Goal: Navigation & Orientation: Find specific page/section

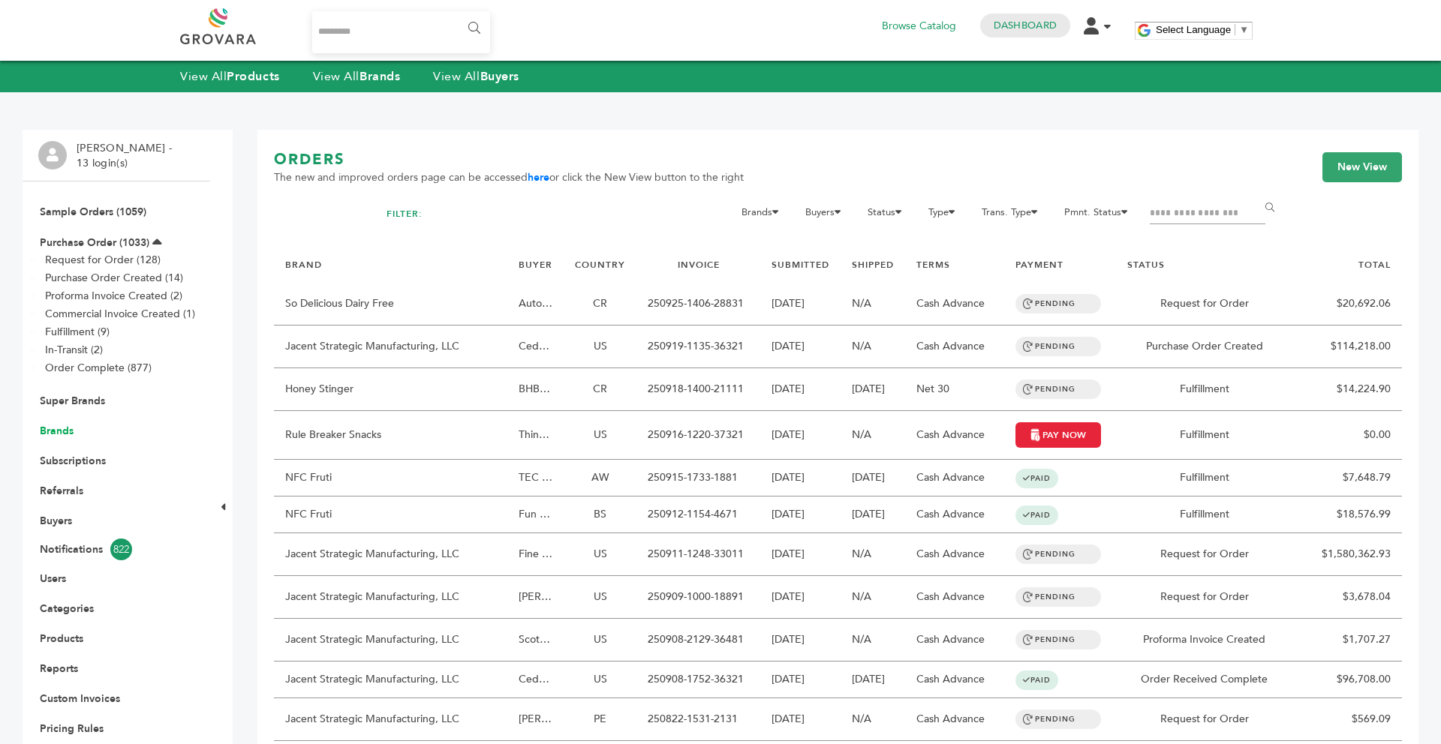
click at [50, 436] on link "Brands" at bounding box center [57, 431] width 34 height 14
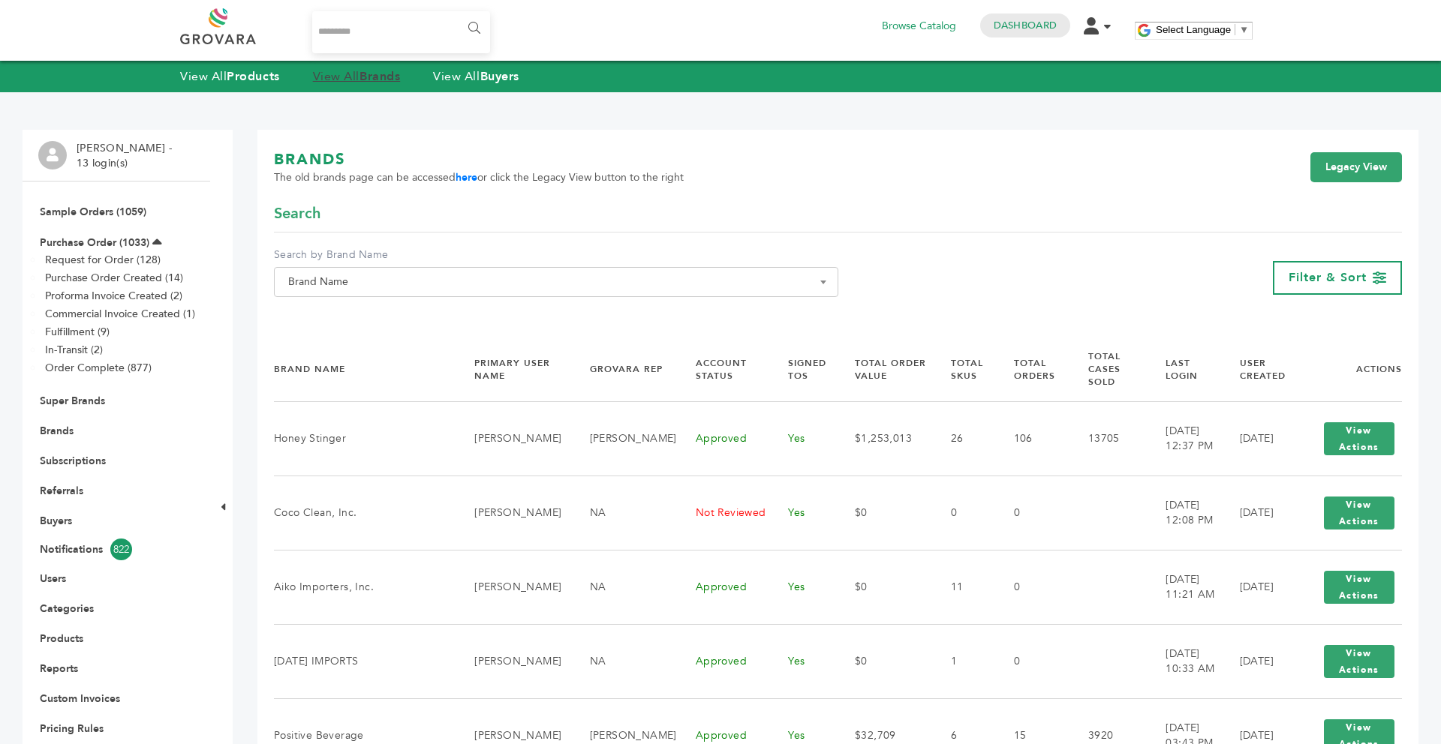
click at [356, 77] on link "View All Brands" at bounding box center [357, 76] width 88 height 17
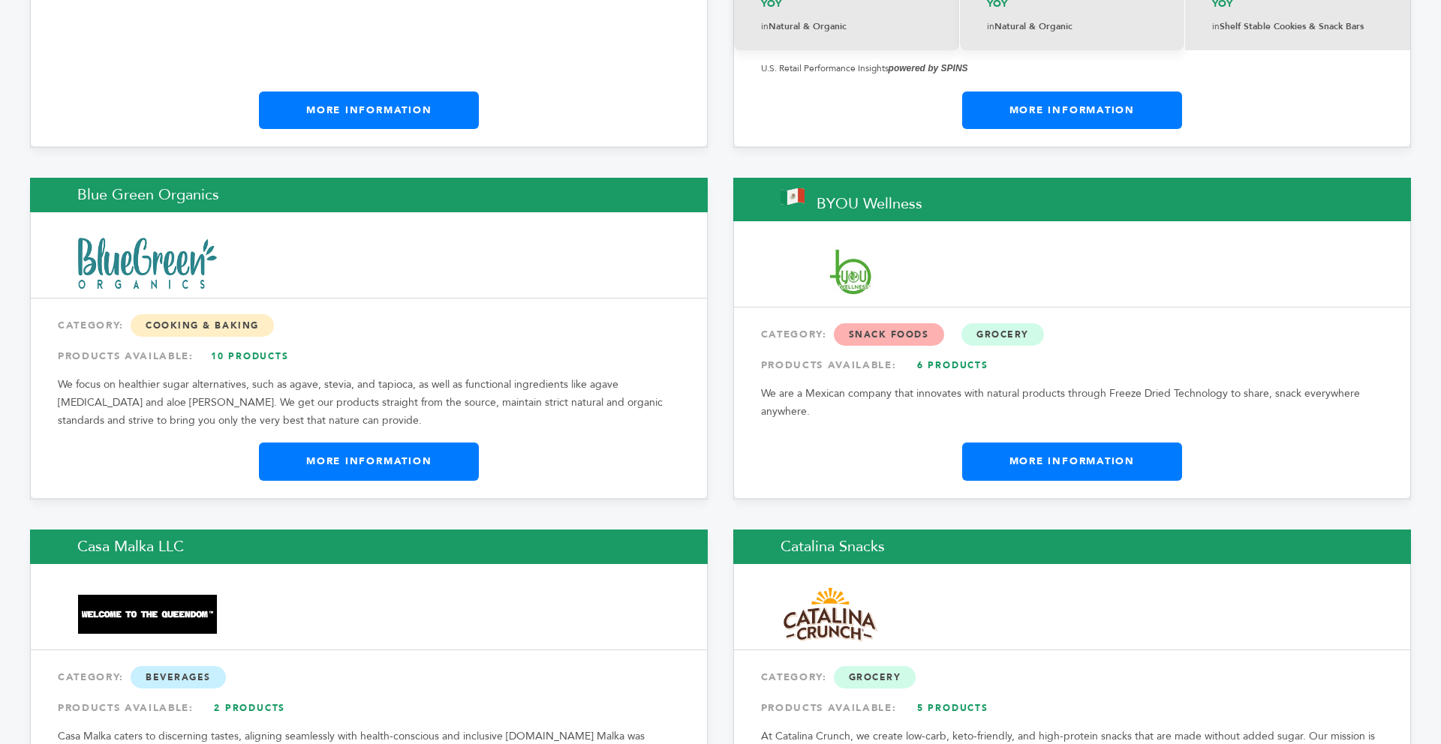
scroll to position [4922, 0]
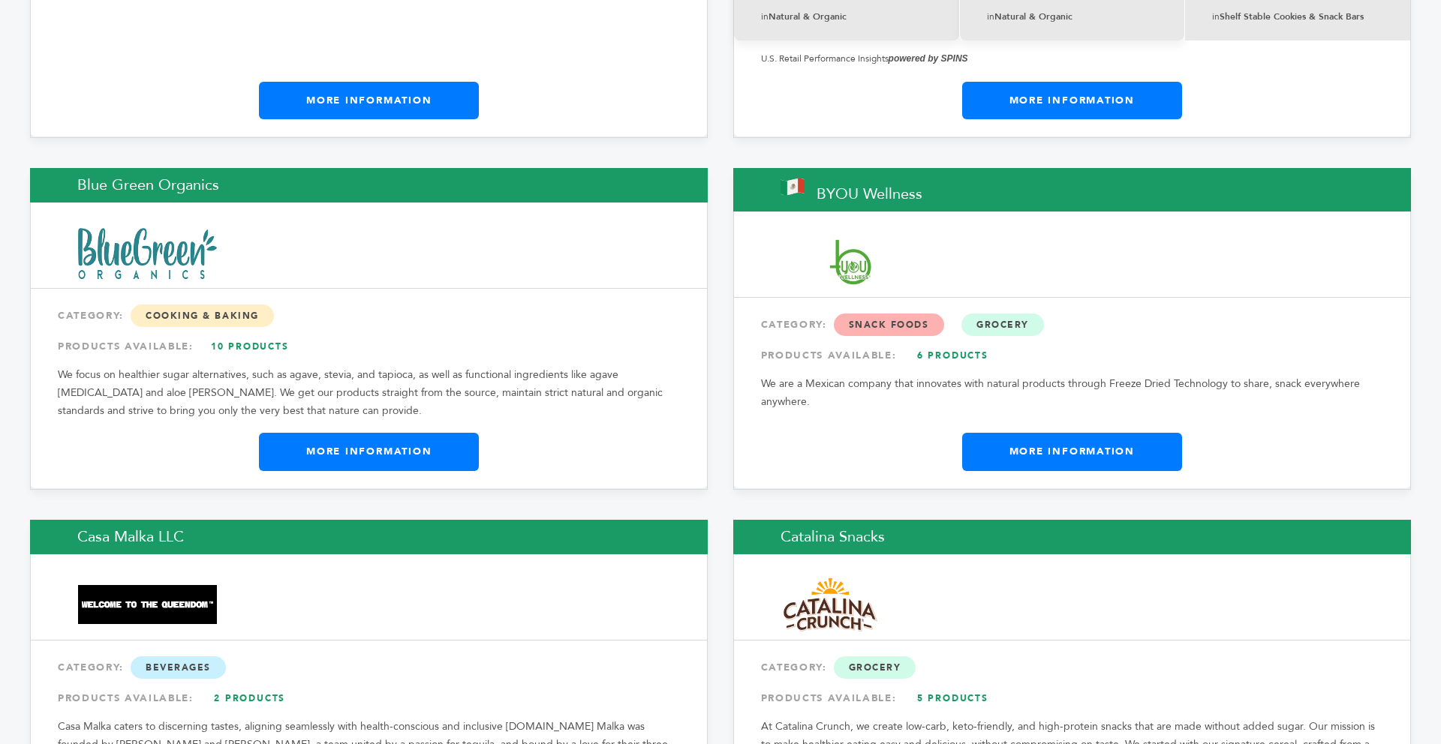
click at [407, 433] on link "More Information" at bounding box center [369, 452] width 220 height 38
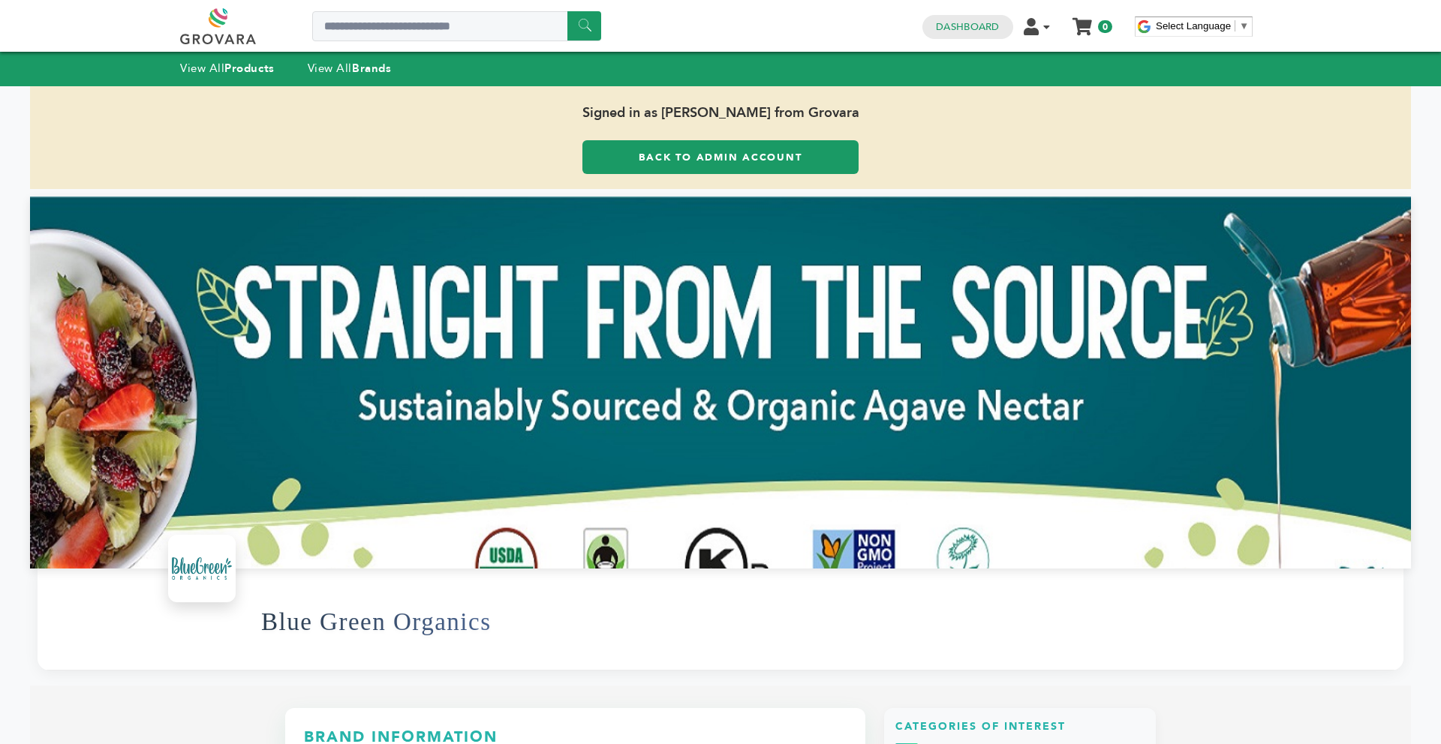
click at [615, 160] on link "Back to Admin Account" at bounding box center [720, 157] width 276 height 34
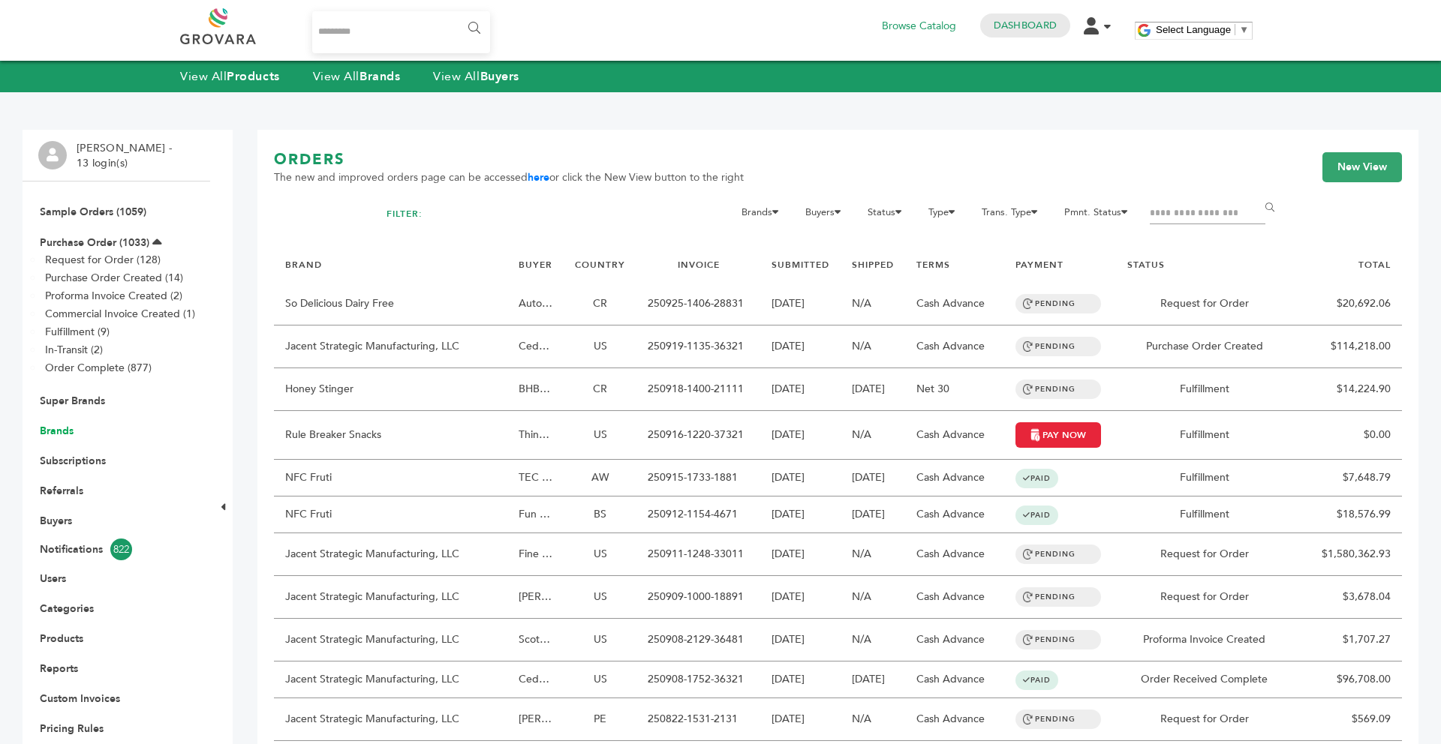
click at [67, 431] on link "Brands" at bounding box center [57, 431] width 34 height 14
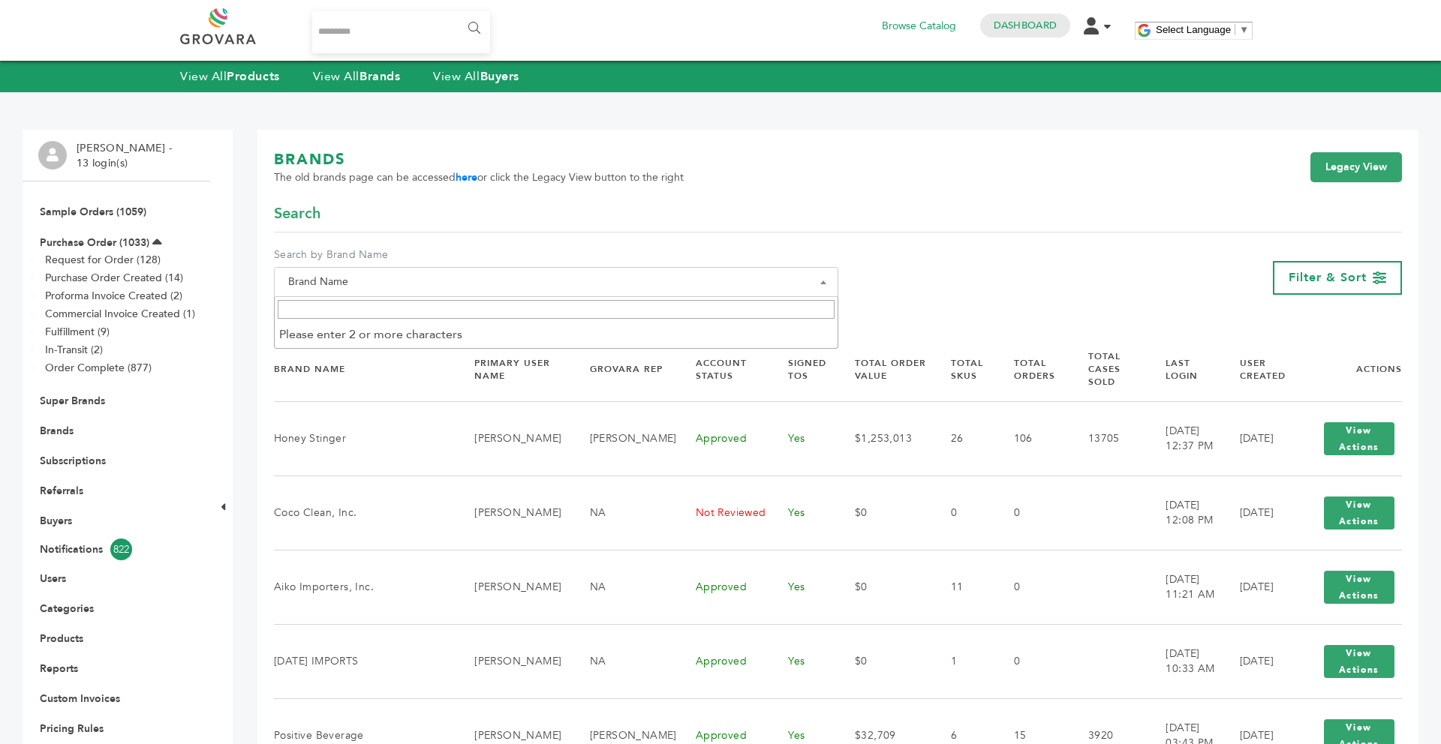
click at [358, 304] on input "Search" at bounding box center [556, 309] width 557 height 19
type input "*"
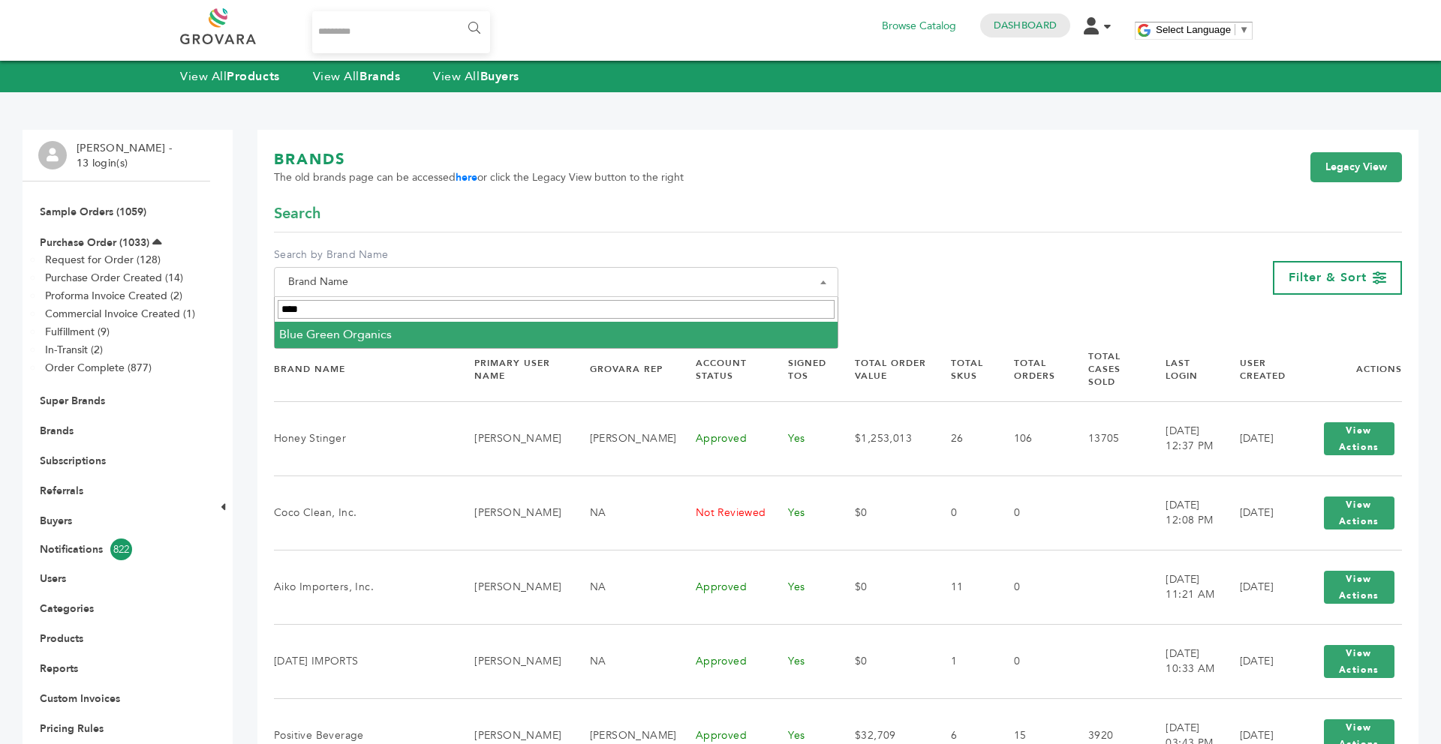
type input "****"
select select "**********"
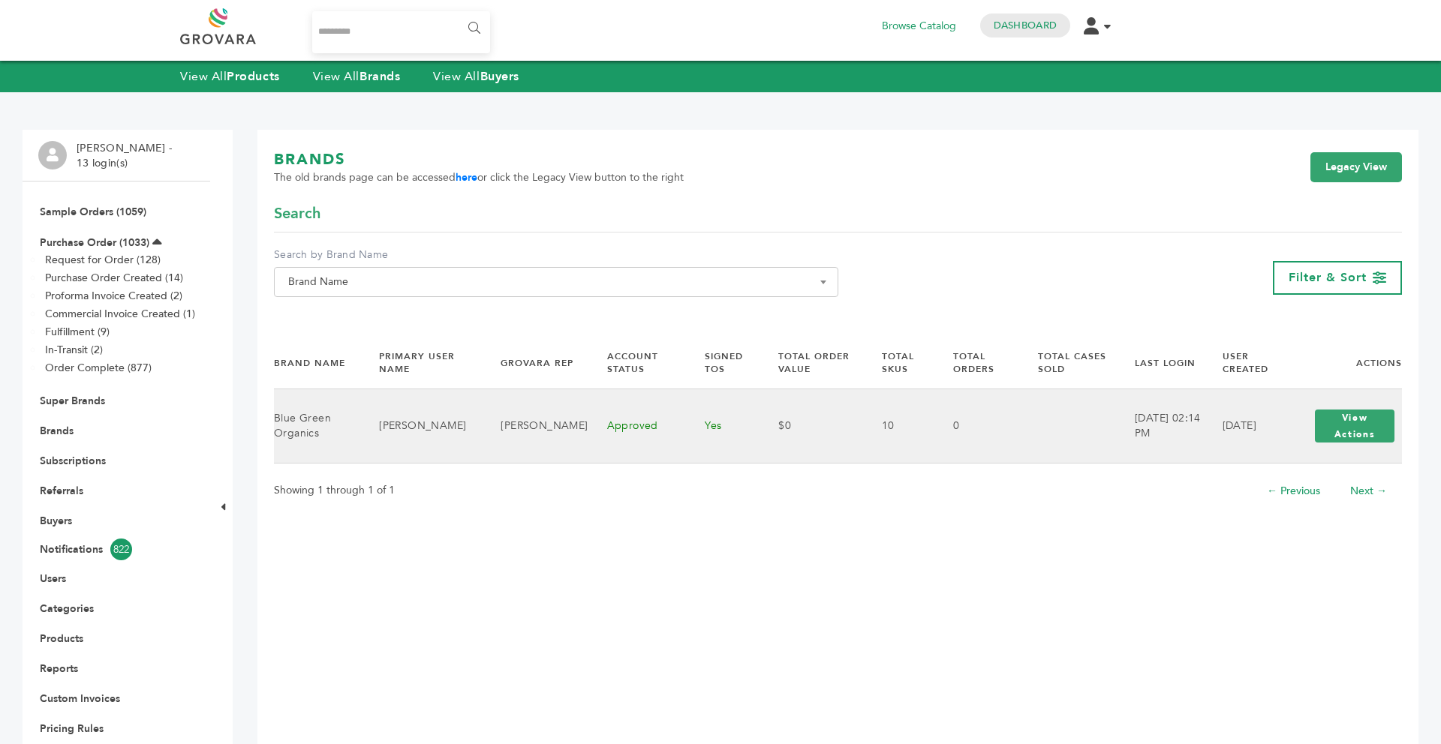
click at [1358, 437] on button "View Actions" at bounding box center [1355, 426] width 80 height 33
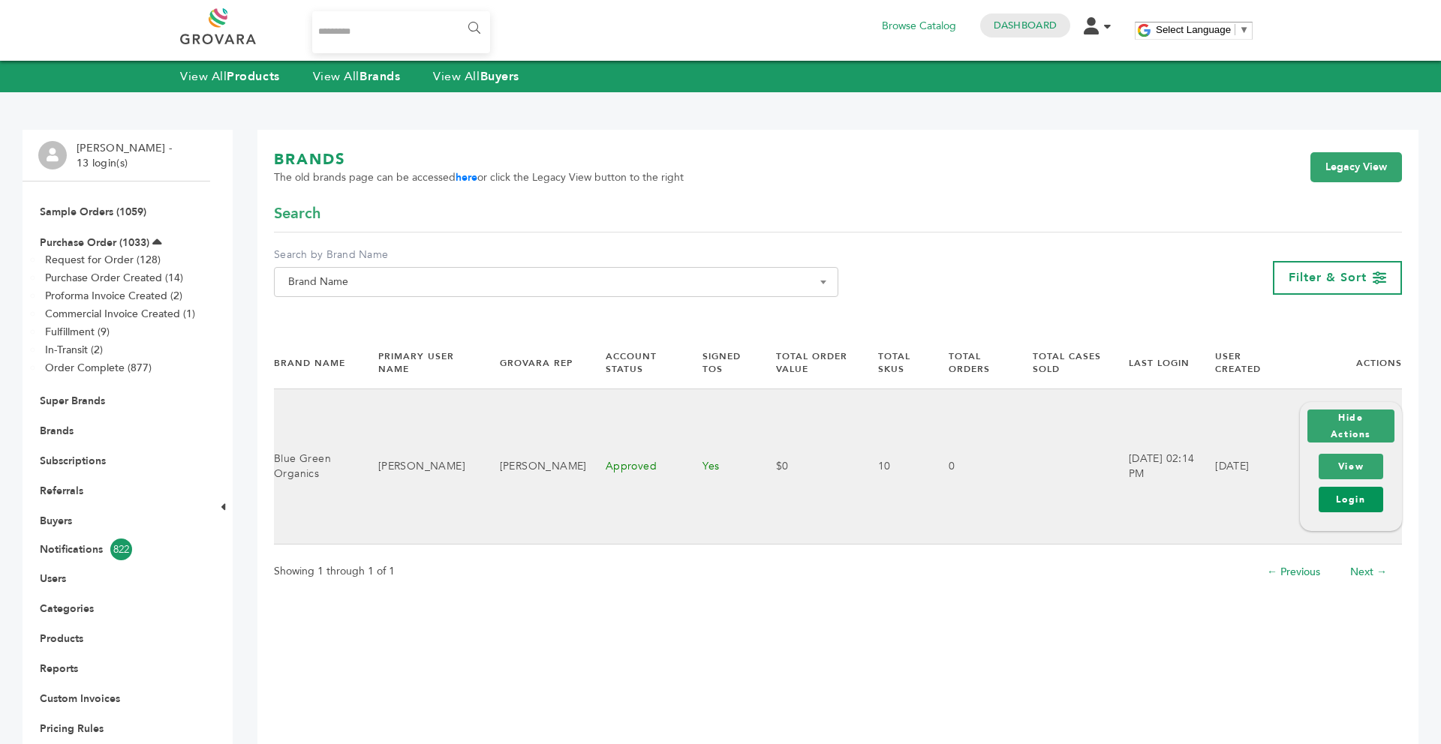
click at [1348, 499] on link "Login" at bounding box center [1350, 500] width 65 height 26
